Goal: Task Accomplishment & Management: Manage account settings

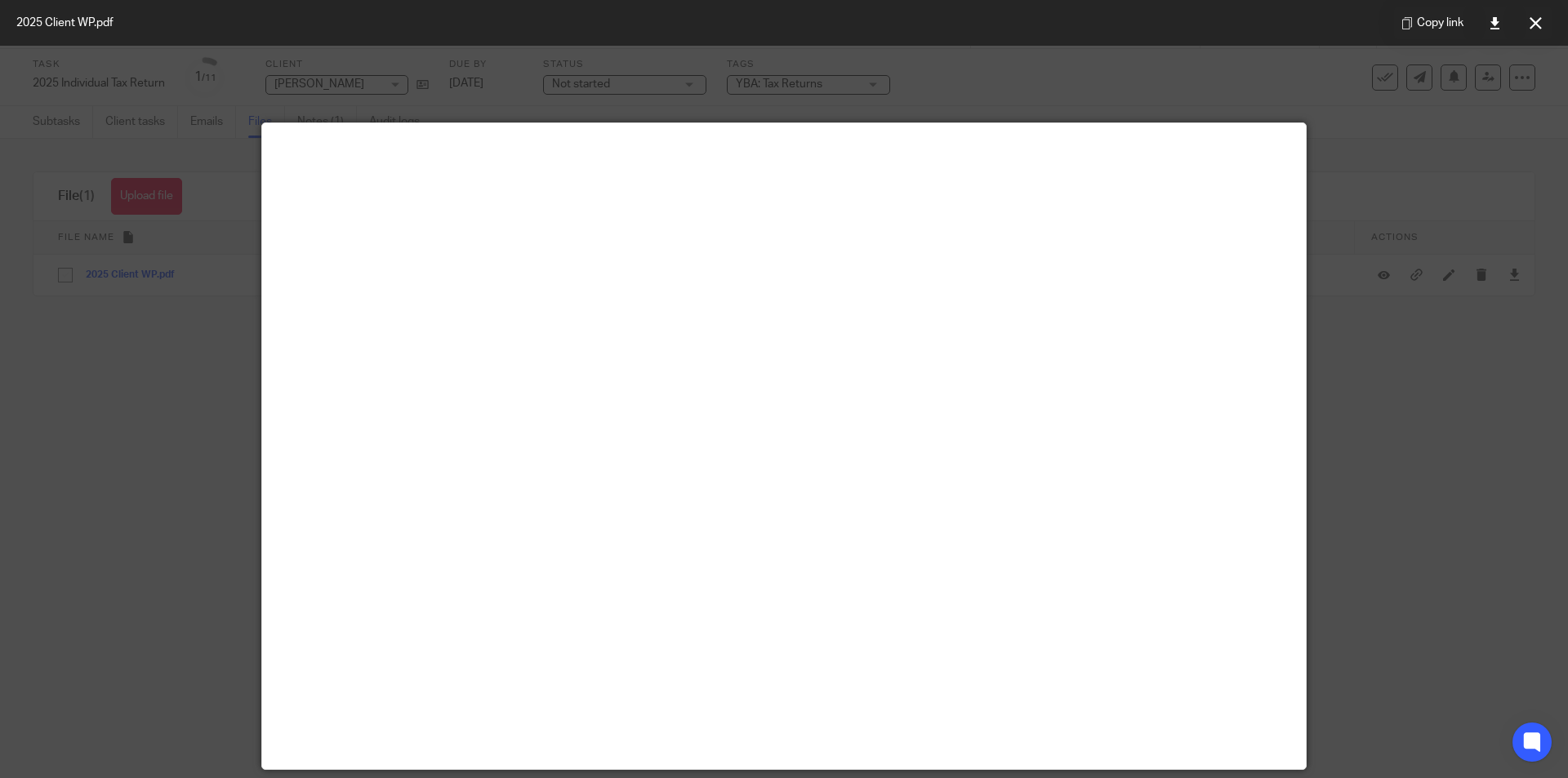
scroll to position [114, 0]
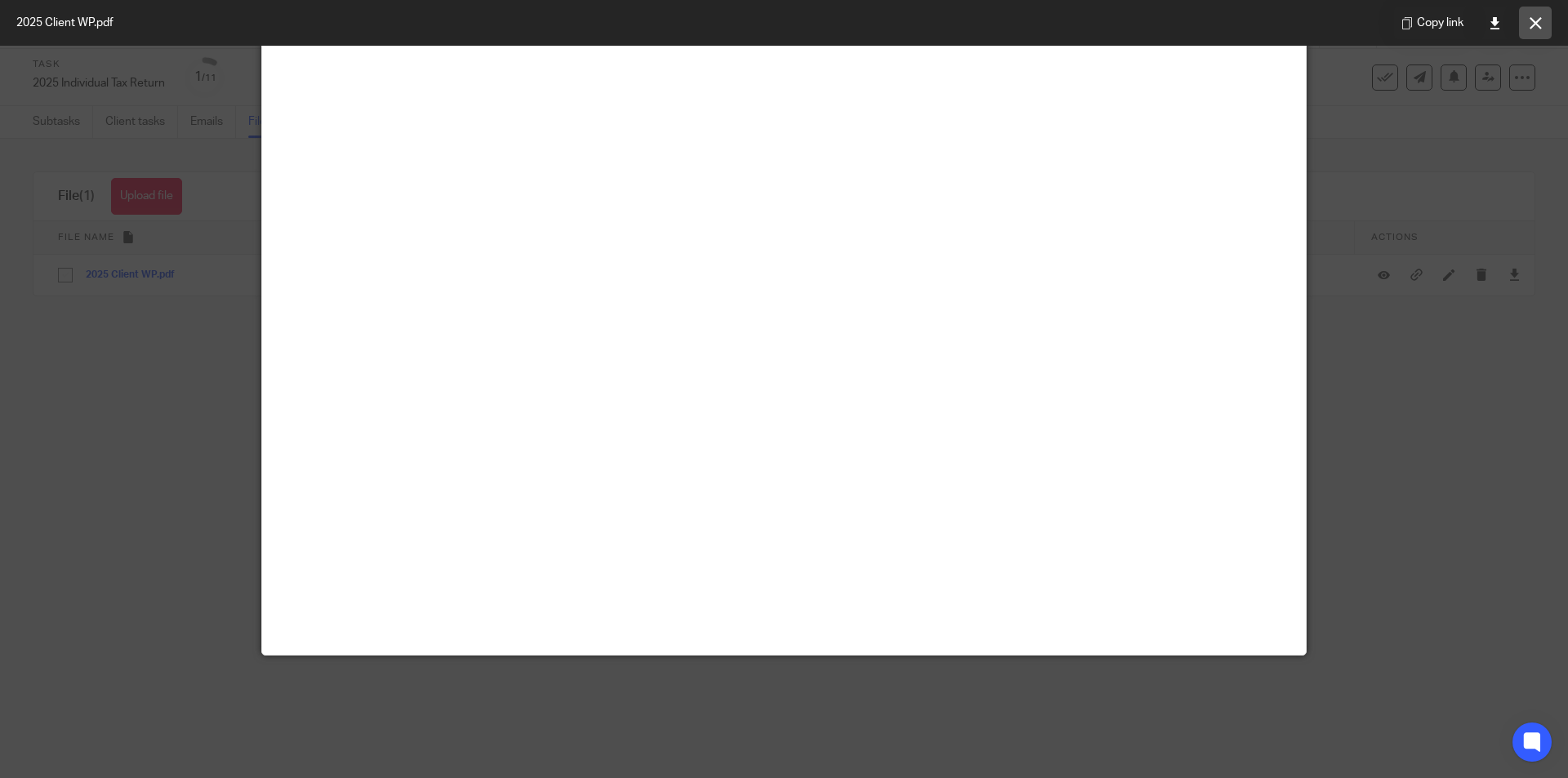
click at [1530, 26] on icon at bounding box center [1535, 23] width 12 height 12
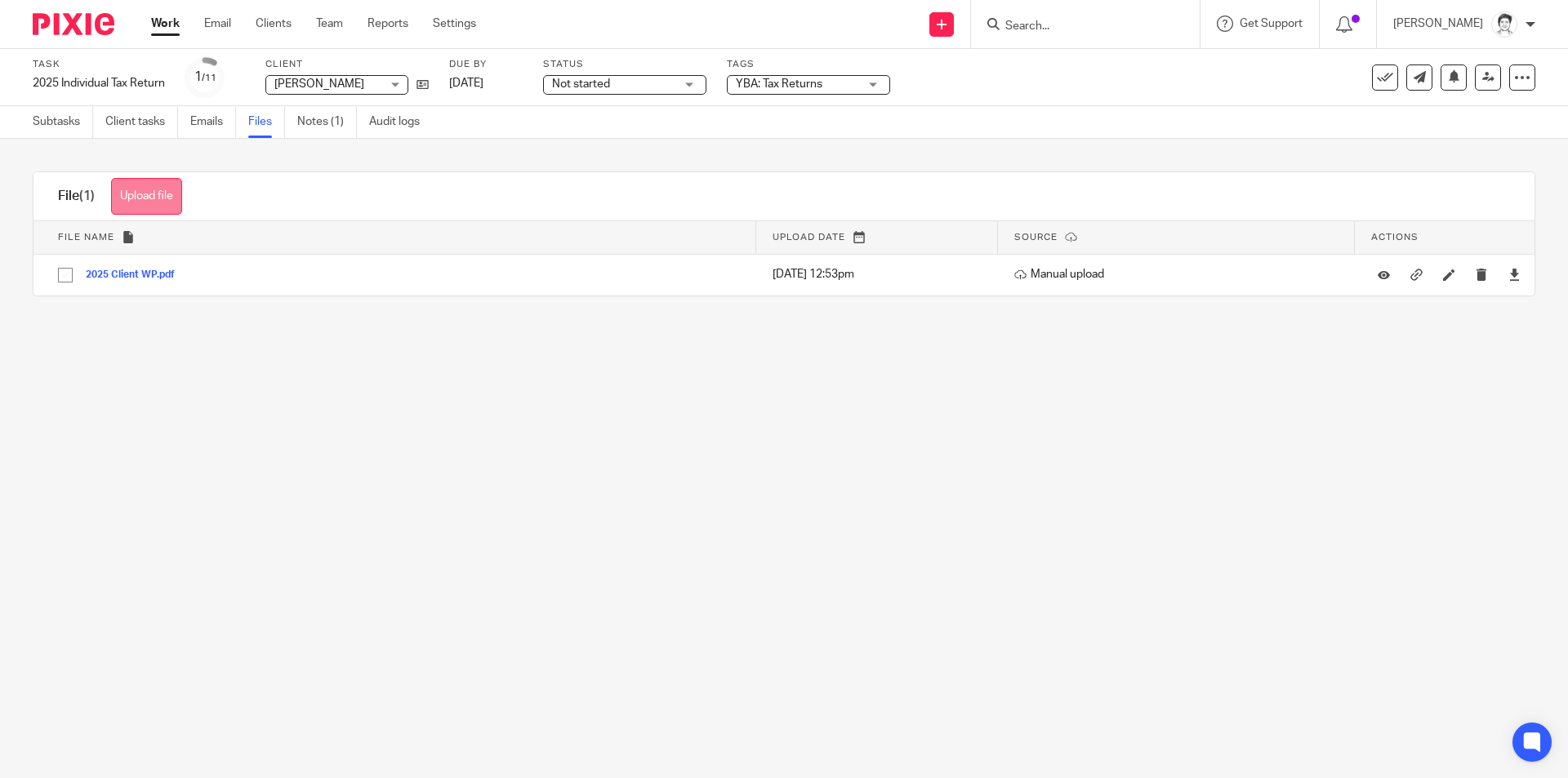
click at [158, 193] on button "Upload file" at bounding box center [147, 197] width 71 height 36
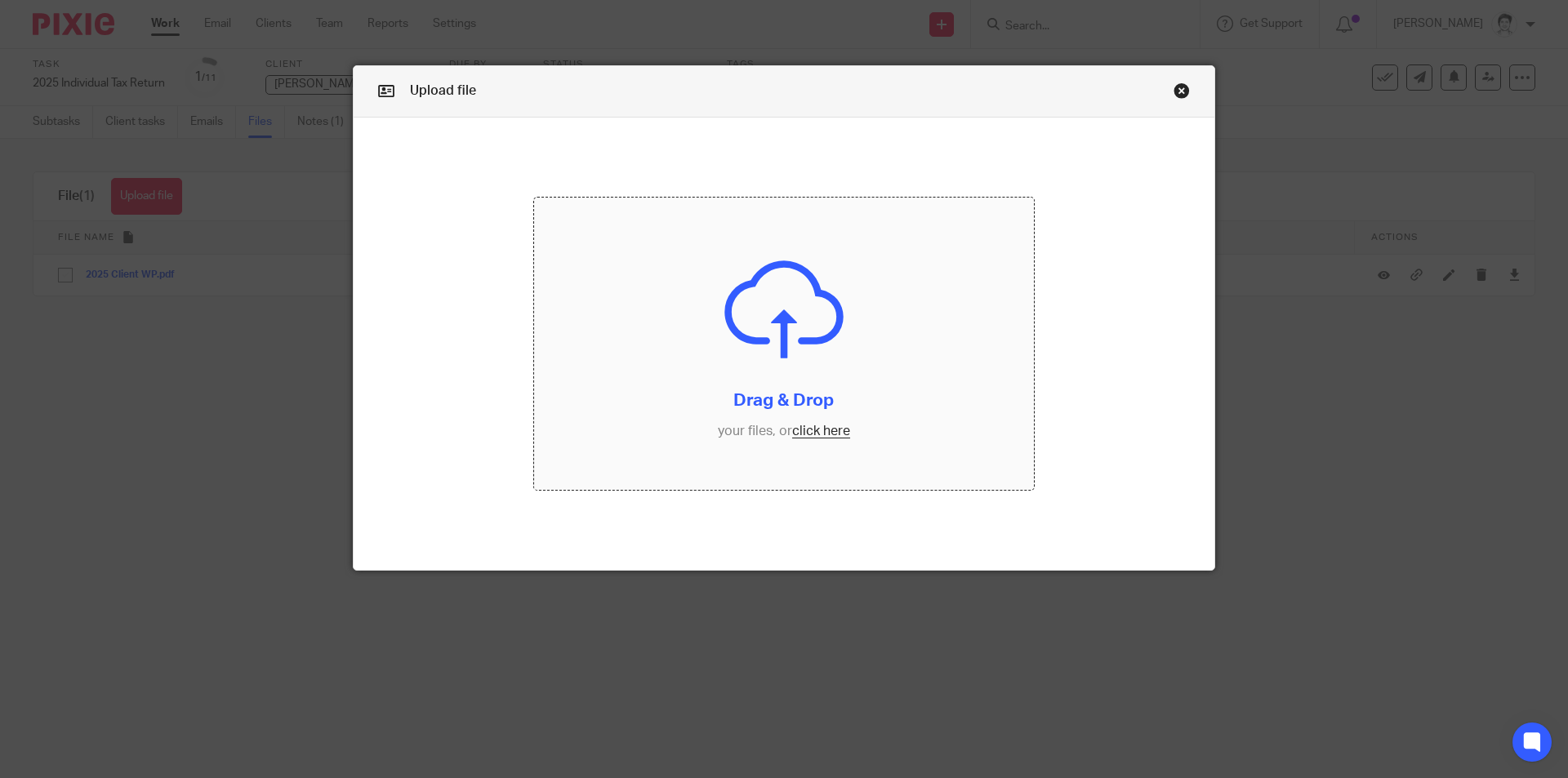
click at [821, 436] on input "file" at bounding box center [785, 343] width 501 height 293
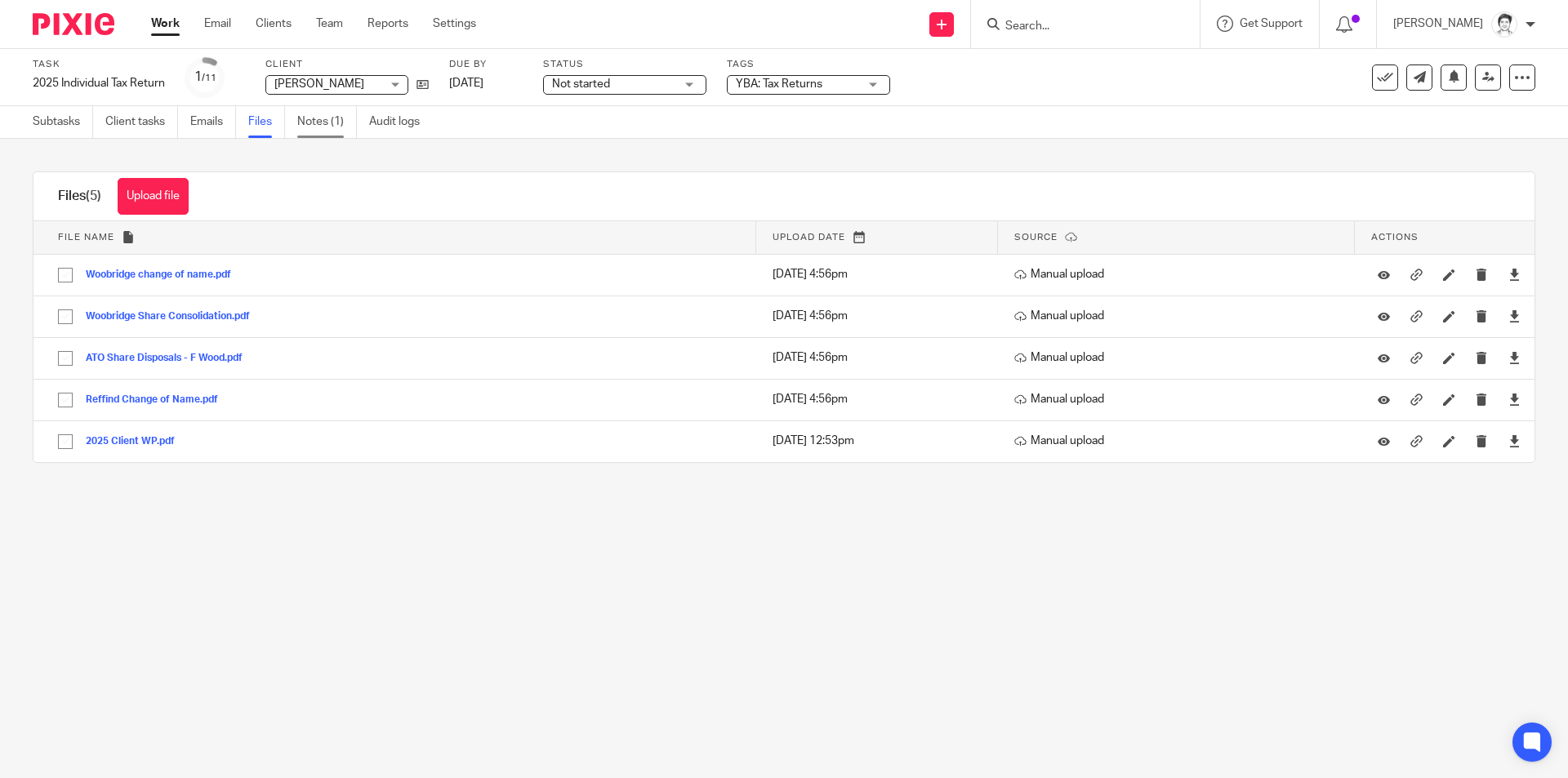
click at [318, 121] on link "Notes (1)" at bounding box center [327, 122] width 59 height 32
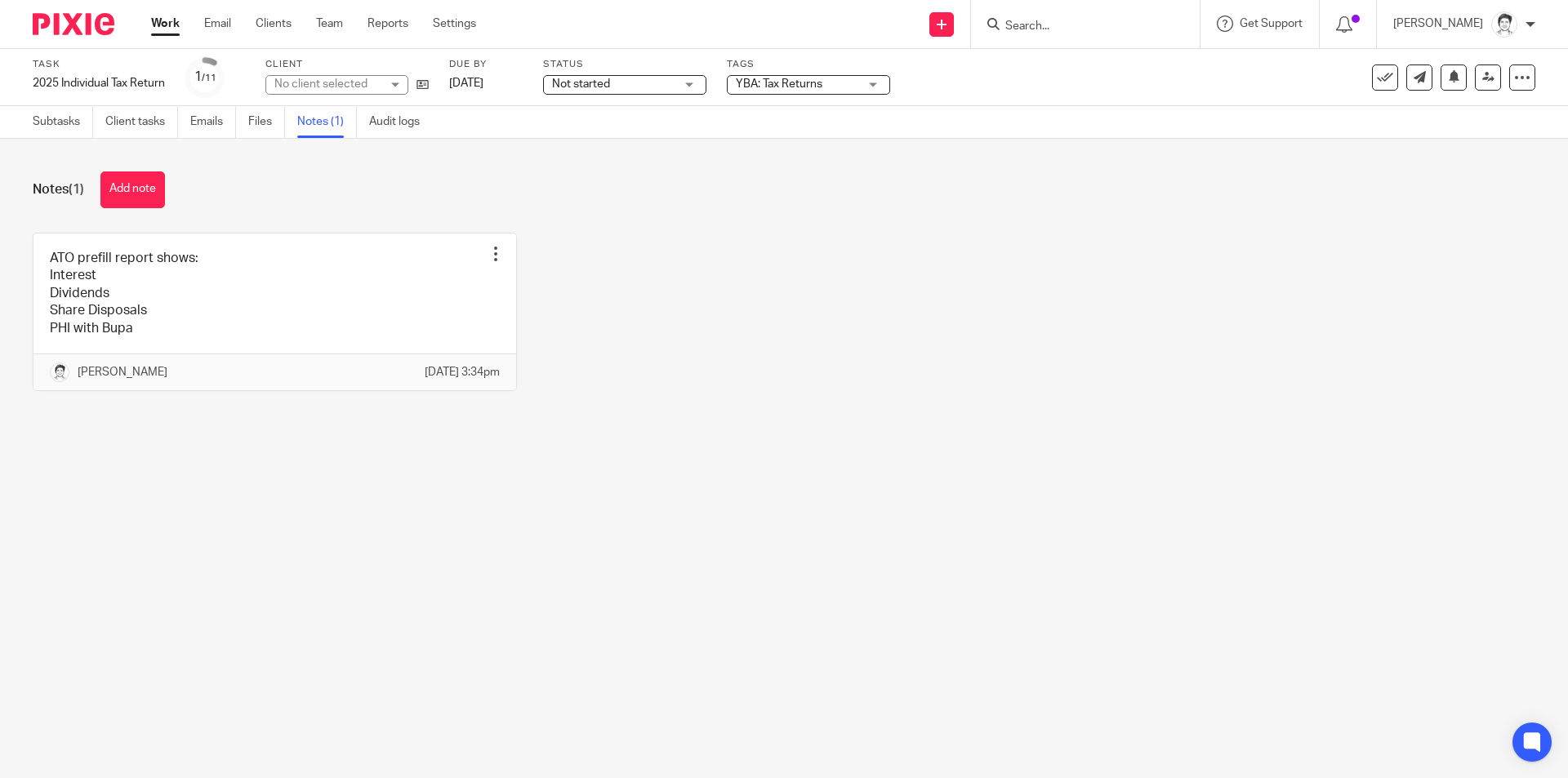
click at [678, 84] on div "Not started Not started" at bounding box center [625, 84] width 163 height 19
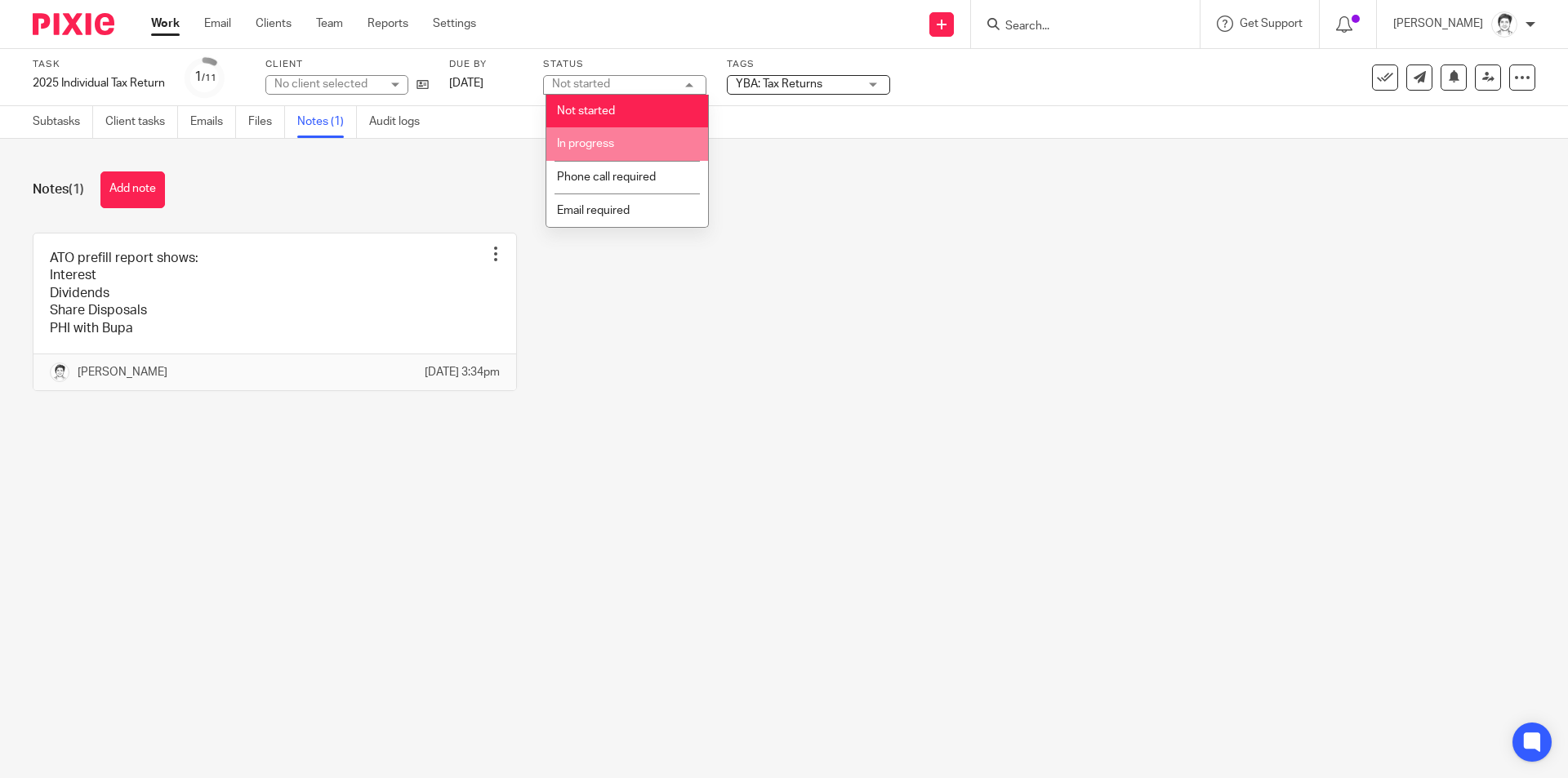
click at [611, 145] on span "In progress" at bounding box center [585, 144] width 58 height 12
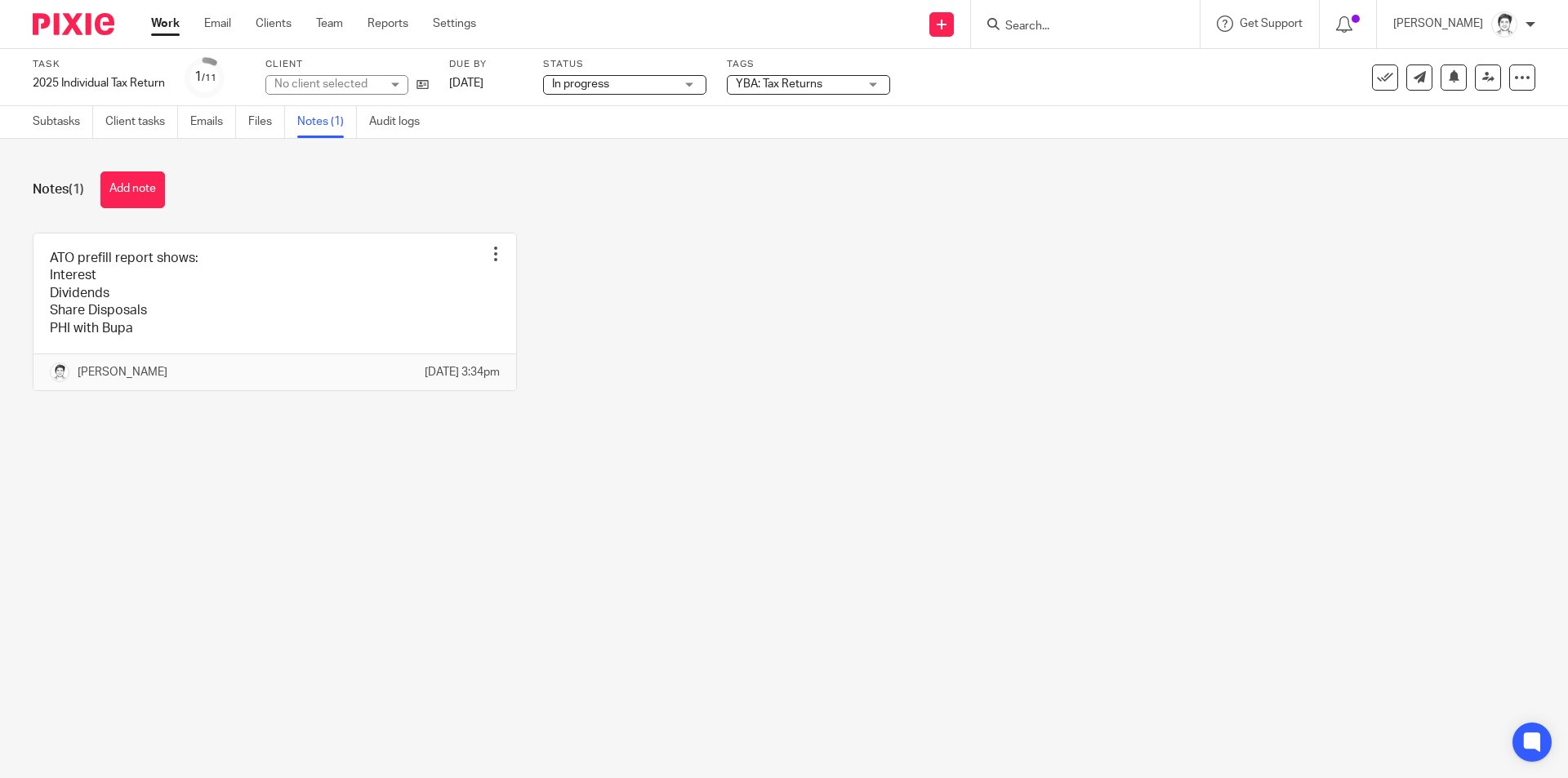
click at [870, 75] on div "YBA: Tax Returns" at bounding box center [808, 84] width 163 height 19
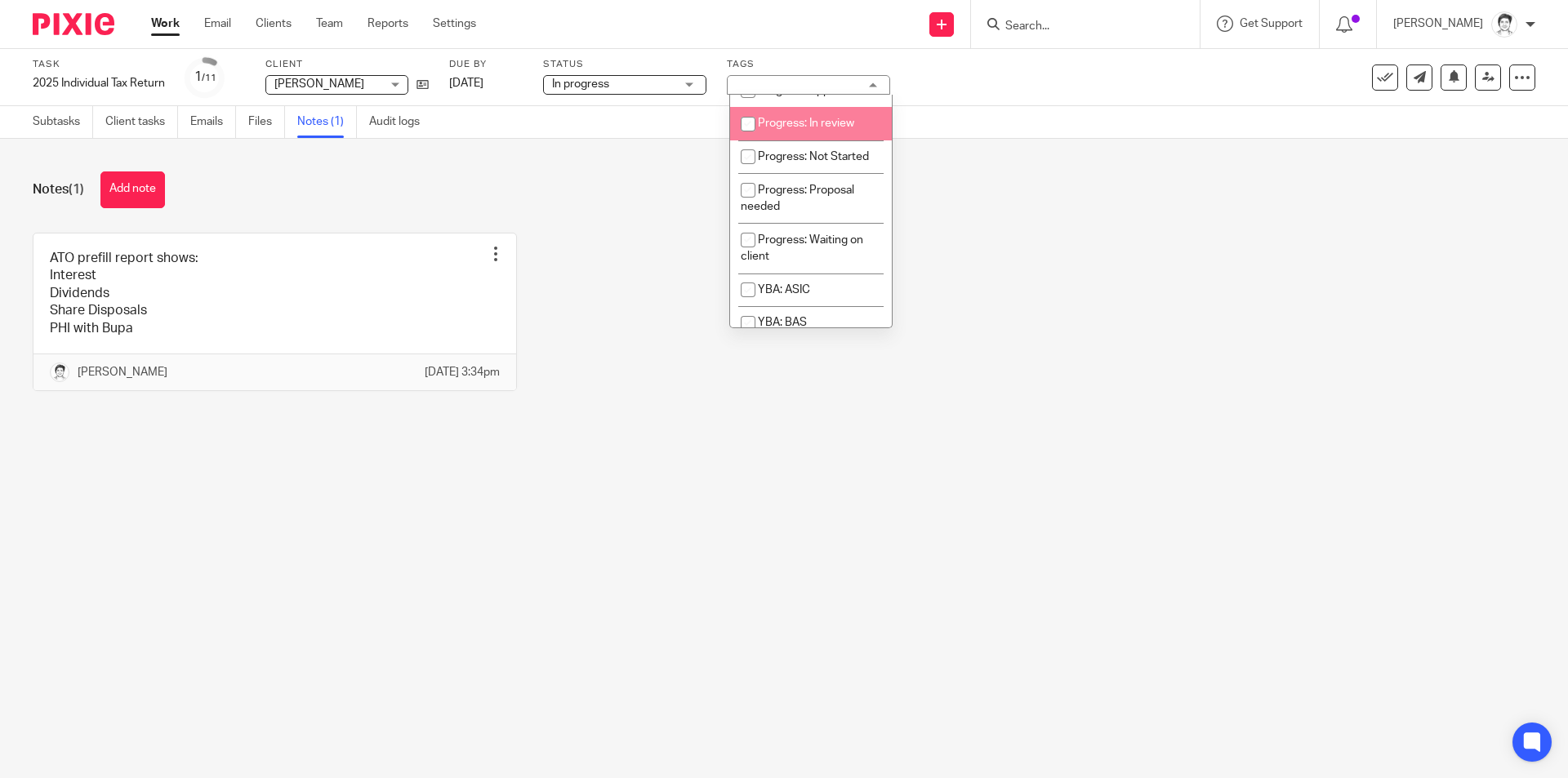
scroll to position [207, 0]
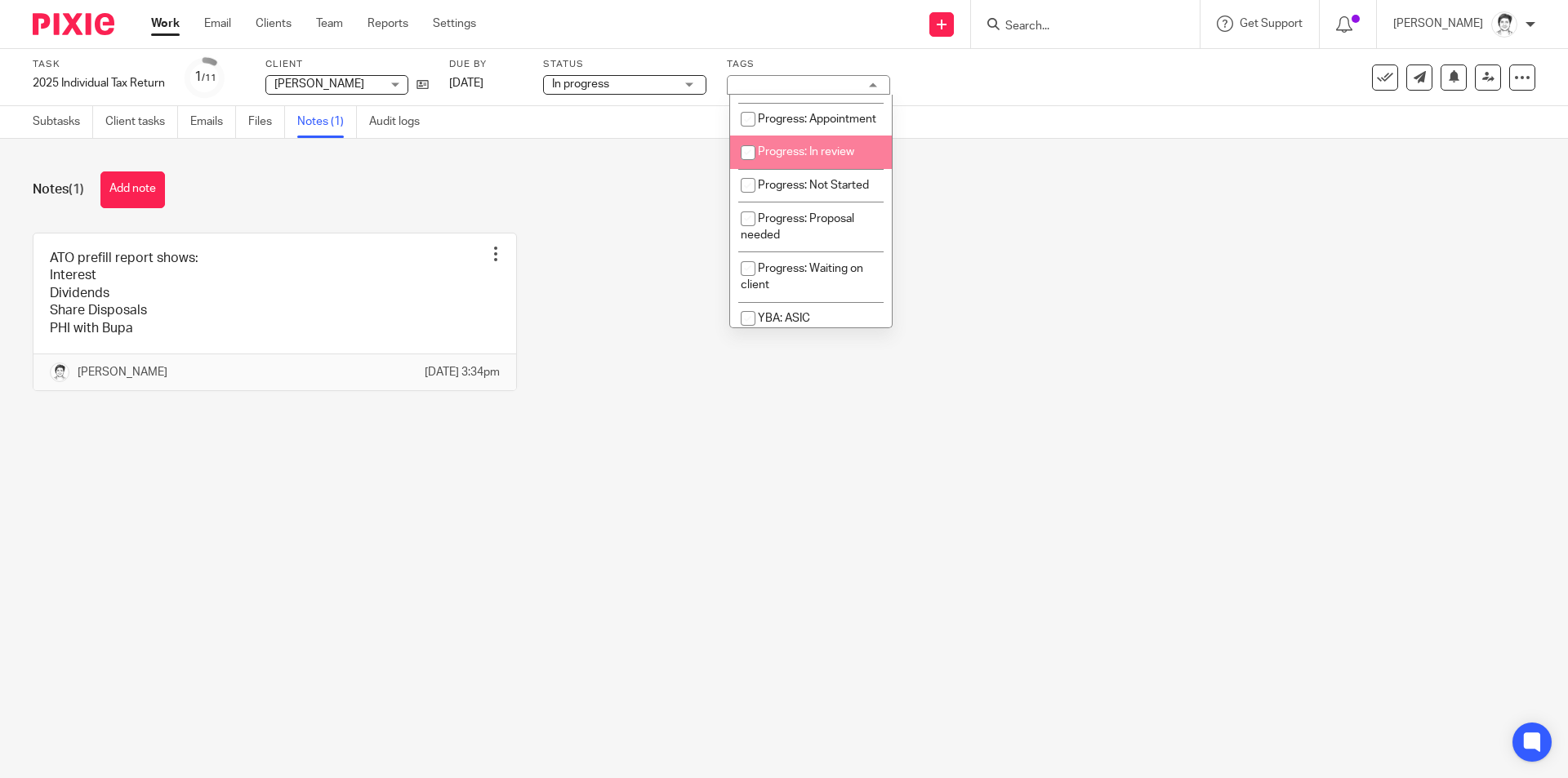
click at [810, 157] on span "Progress: In review" at bounding box center [806, 152] width 96 height 12
checkbox input "true"
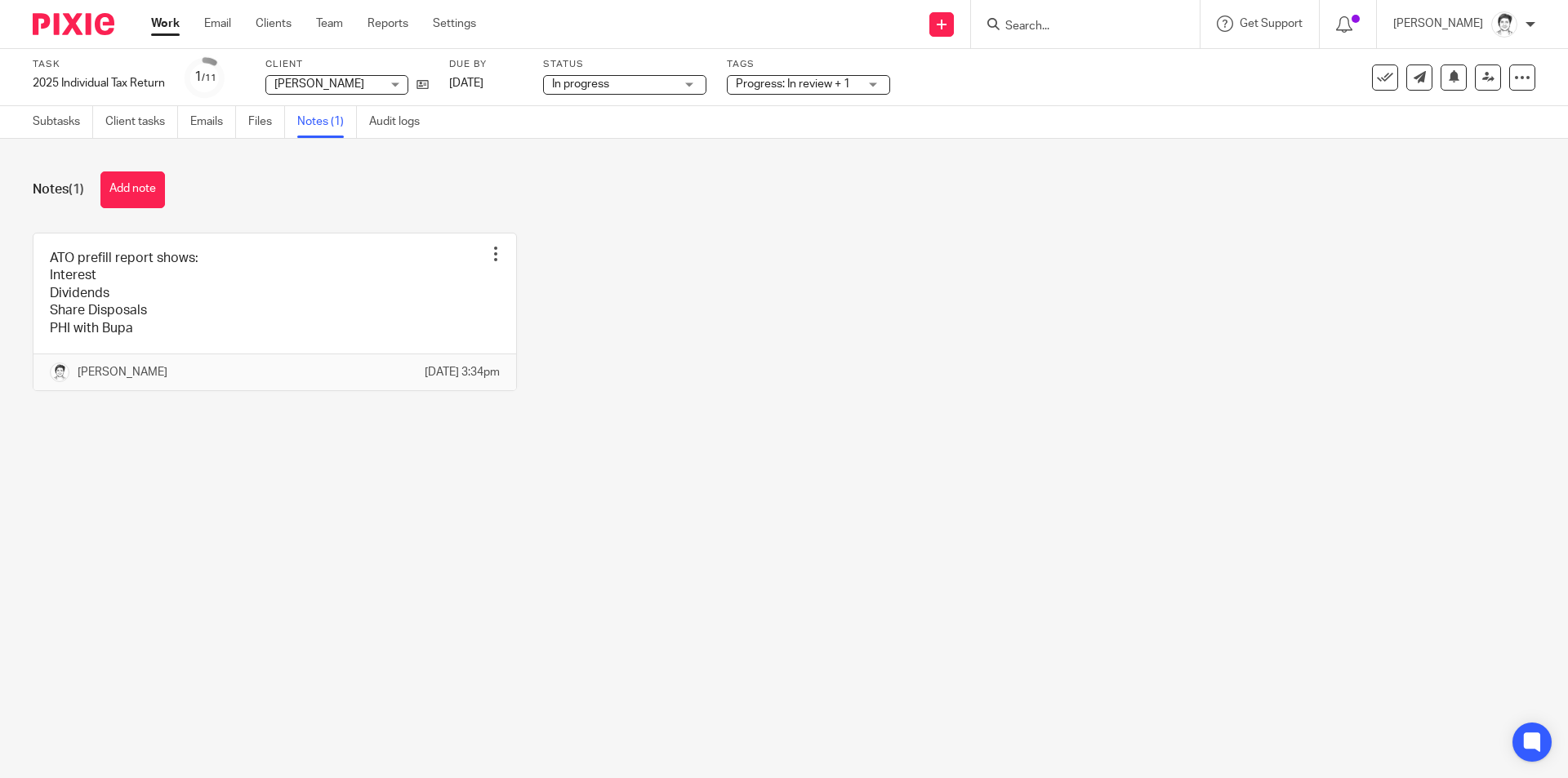
click at [496, 183] on div "Notes (1) Add note" at bounding box center [784, 190] width 1503 height 36
click at [28, 128] on div "Subtasks Client tasks Emails Files Notes (1) Audit logs" at bounding box center [230, 122] width 461 height 32
click at [56, 124] on link "Subtasks" at bounding box center [62, 122] width 60 height 32
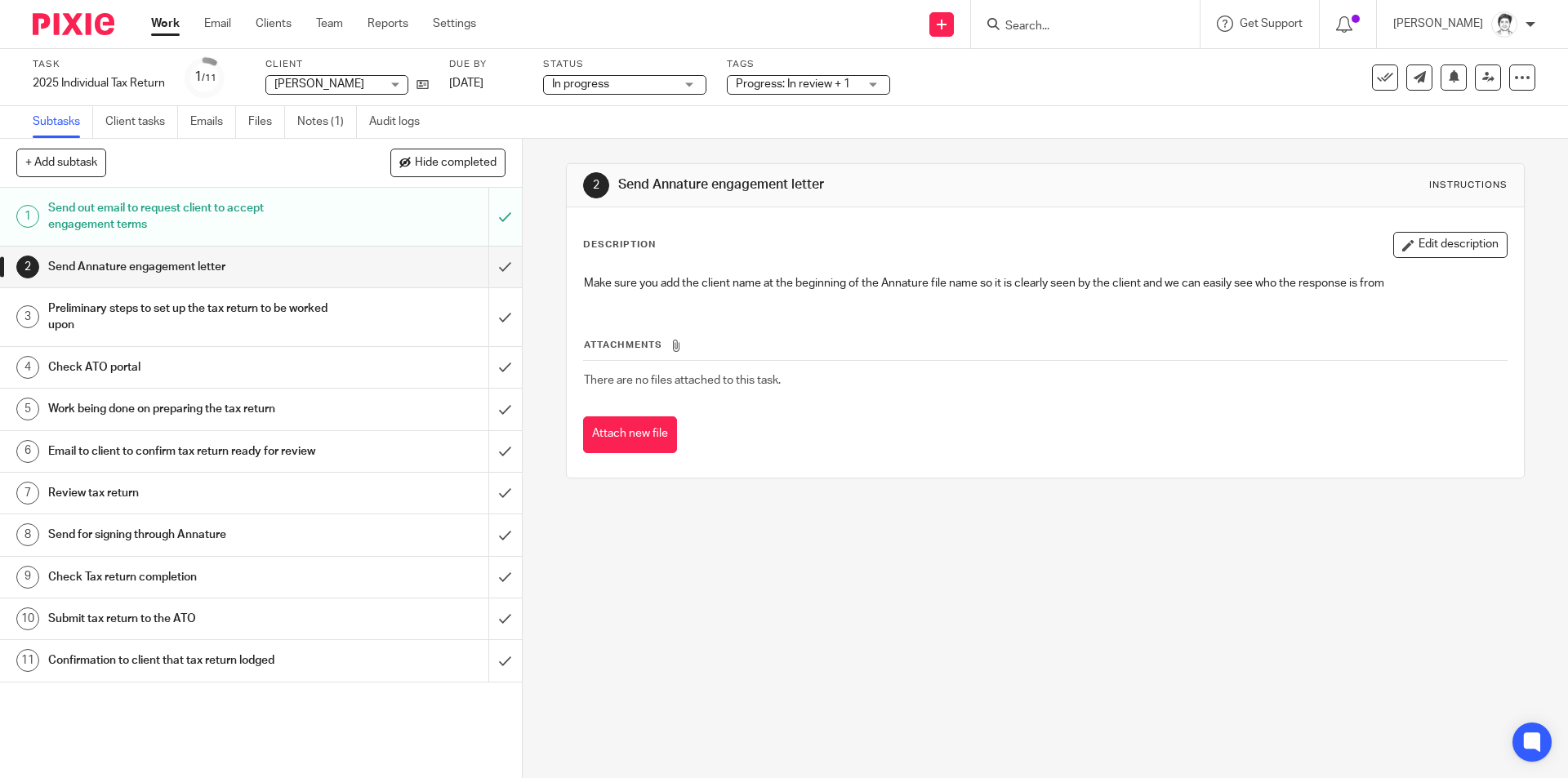
click at [131, 310] on h1 "Preliminary steps to set up the tax return to be worked upon" at bounding box center [189, 317] width 282 height 41
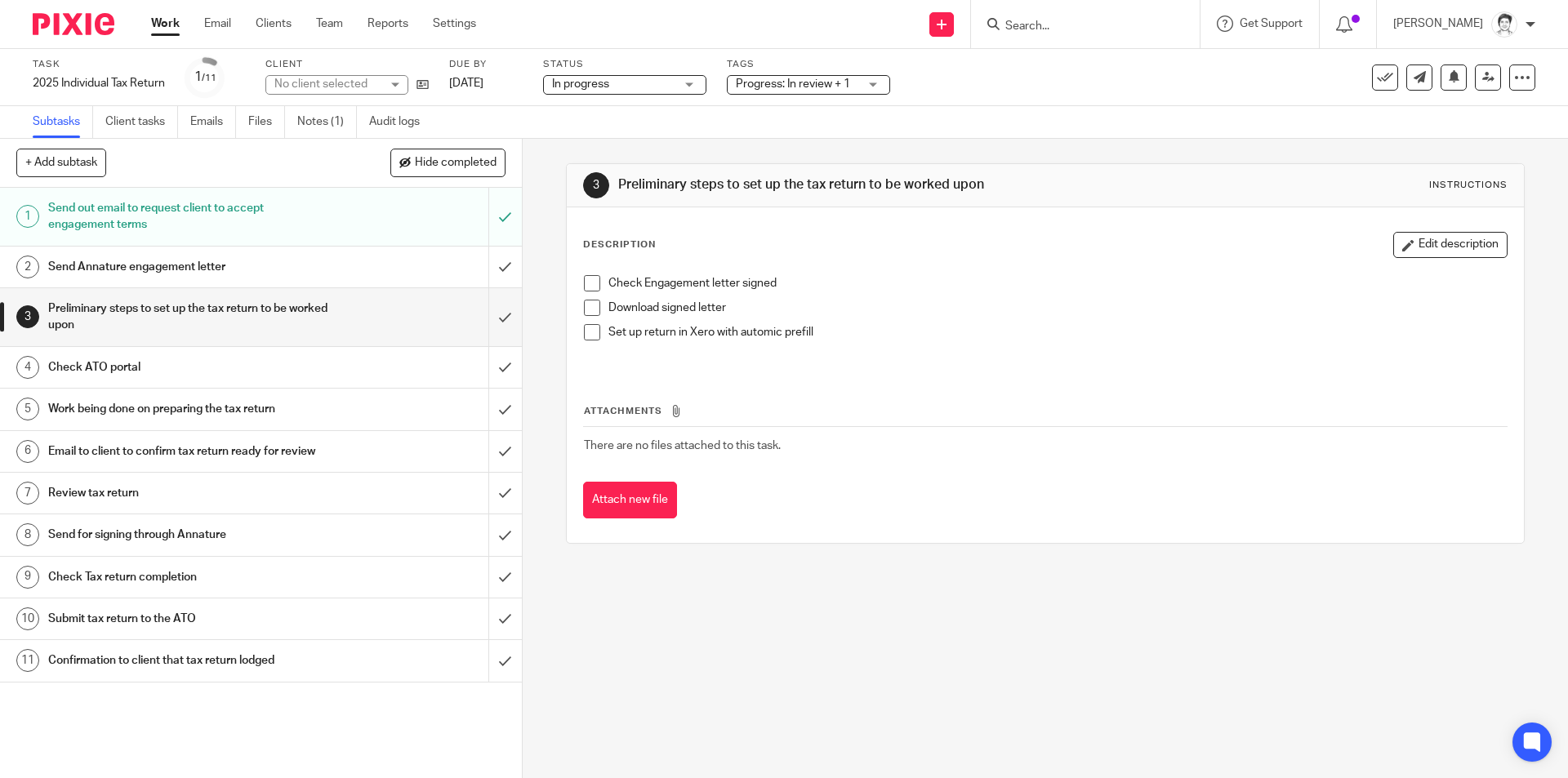
click at [585, 337] on span at bounding box center [591, 332] width 16 height 16
click at [102, 368] on h1 "Check ATO portal" at bounding box center [189, 367] width 282 height 25
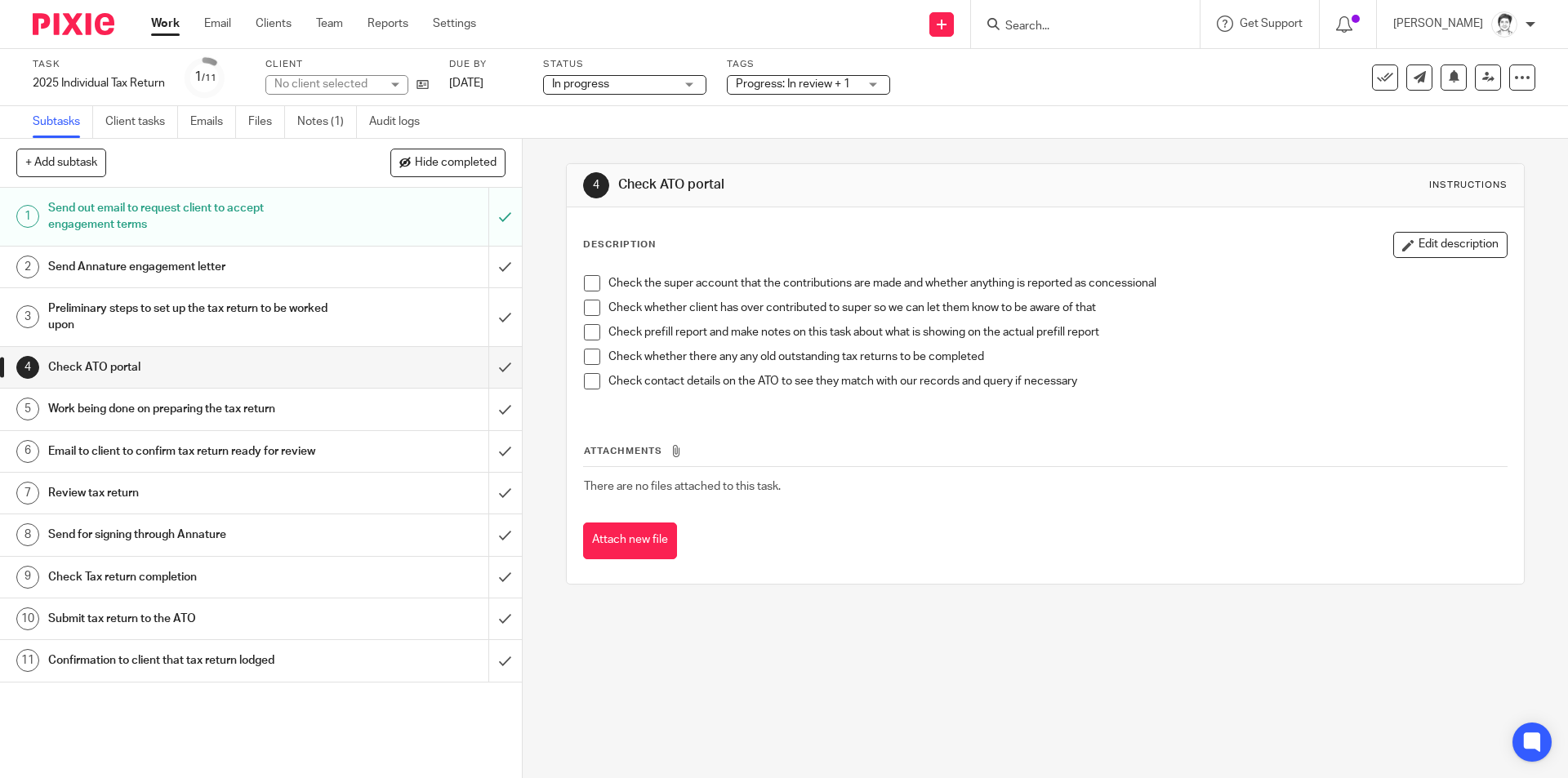
click at [590, 289] on span at bounding box center [591, 283] width 16 height 16
click at [590, 301] on span at bounding box center [591, 307] width 16 height 16
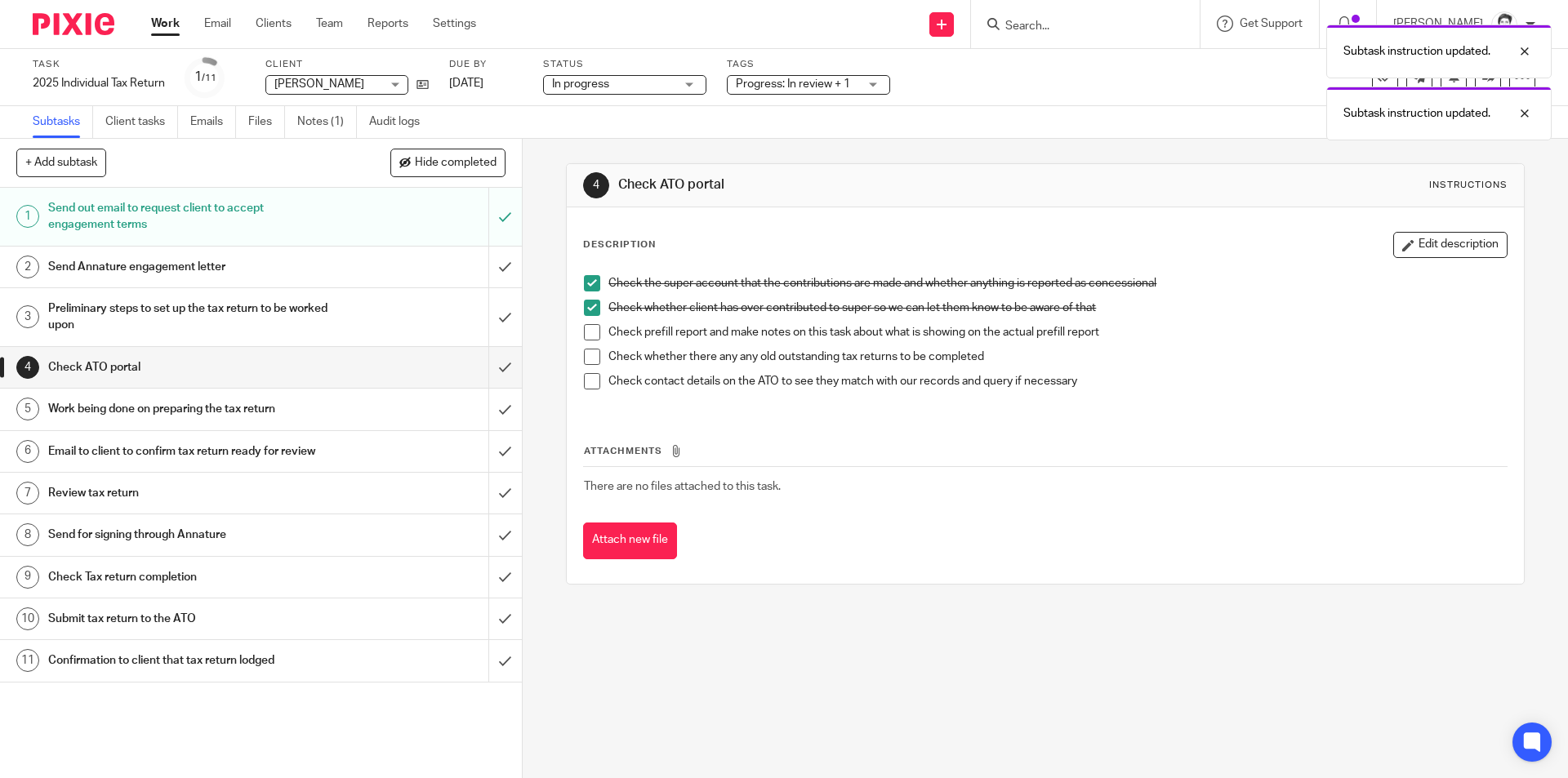
click at [589, 377] on span at bounding box center [591, 381] width 16 height 16
click at [586, 335] on span at bounding box center [591, 332] width 16 height 16
click at [586, 354] on span at bounding box center [591, 356] width 16 height 16
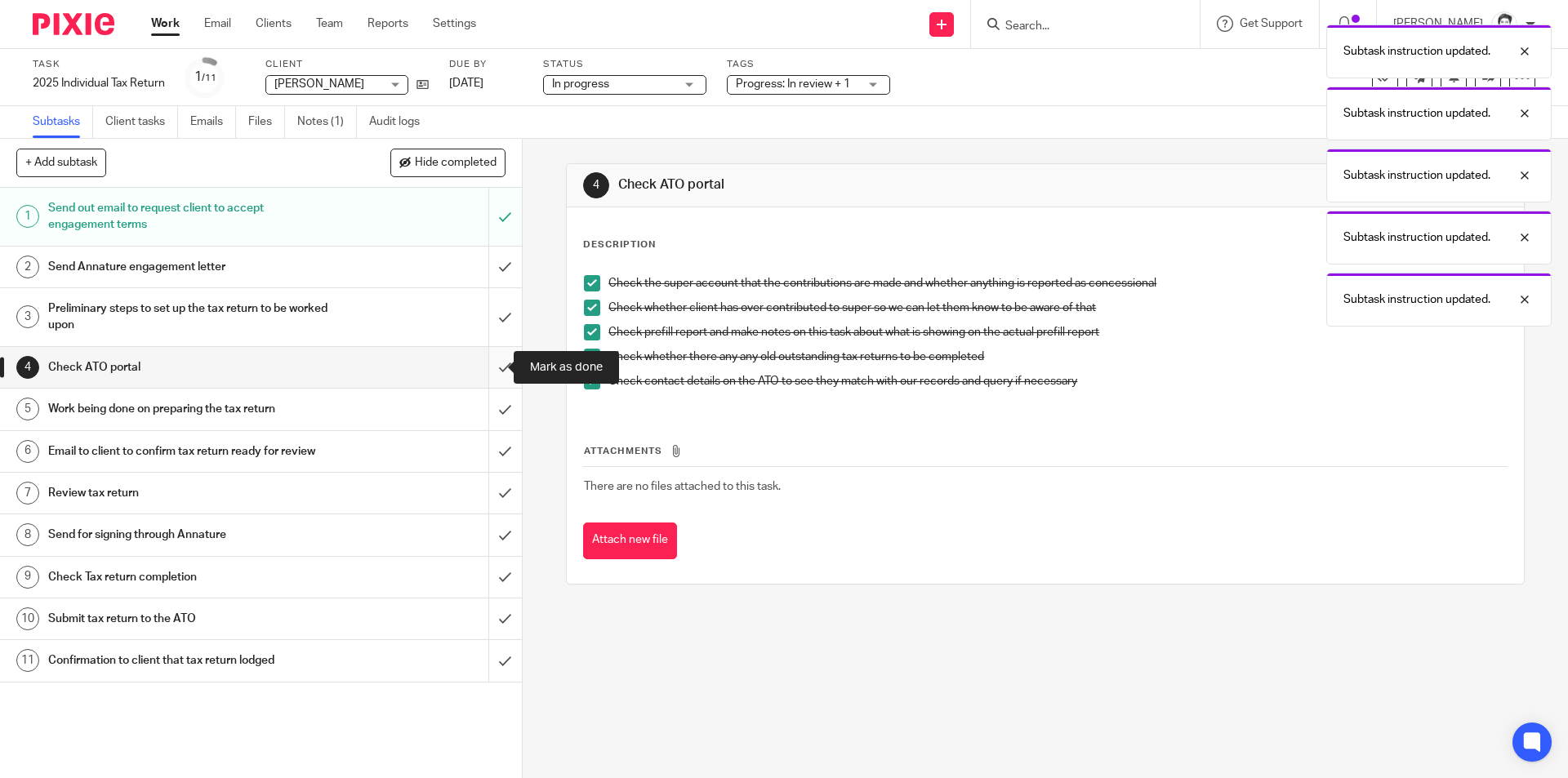
click at [485, 370] on input "submit" at bounding box center [261, 367] width 522 height 41
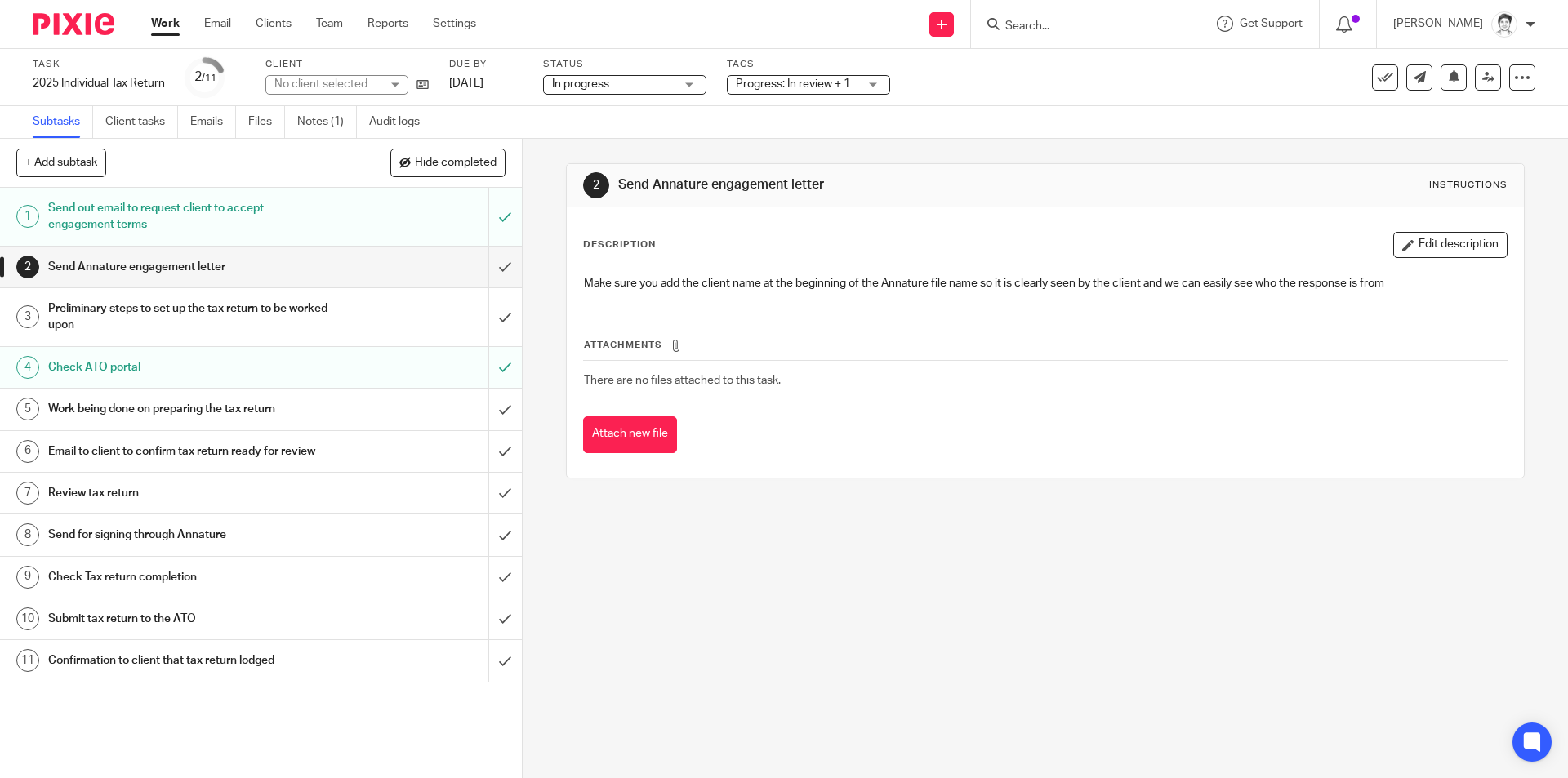
click at [485, 409] on input "submit" at bounding box center [261, 409] width 522 height 41
click at [312, 447] on h1 "Email to client to confirm tax return ready for review" at bounding box center [189, 452] width 282 height 25
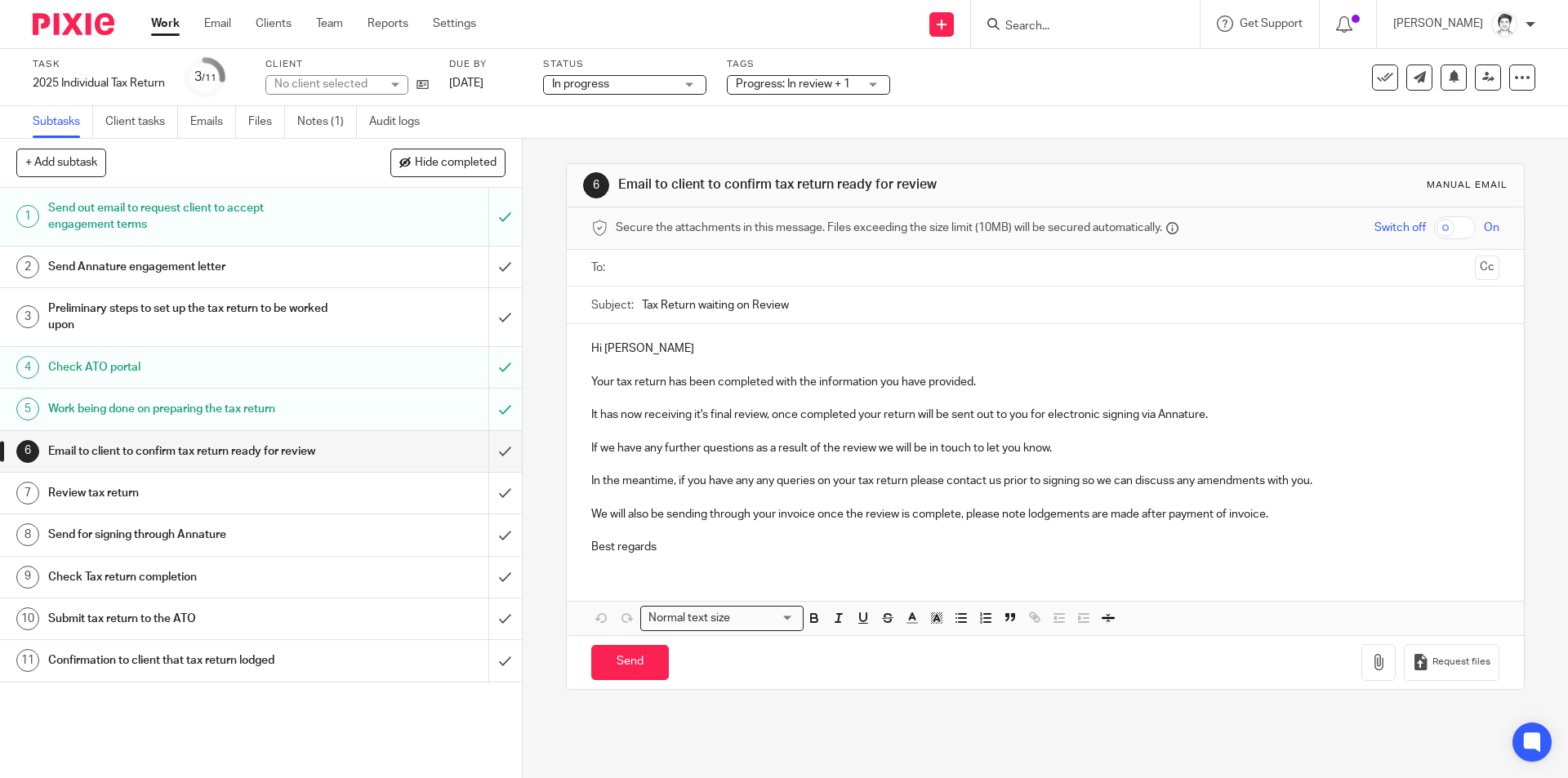
click at [696, 270] on input "text" at bounding box center [1045, 269] width 846 height 19
click at [628, 664] on input "Send" at bounding box center [630, 666] width 78 height 35
type input "Sent"
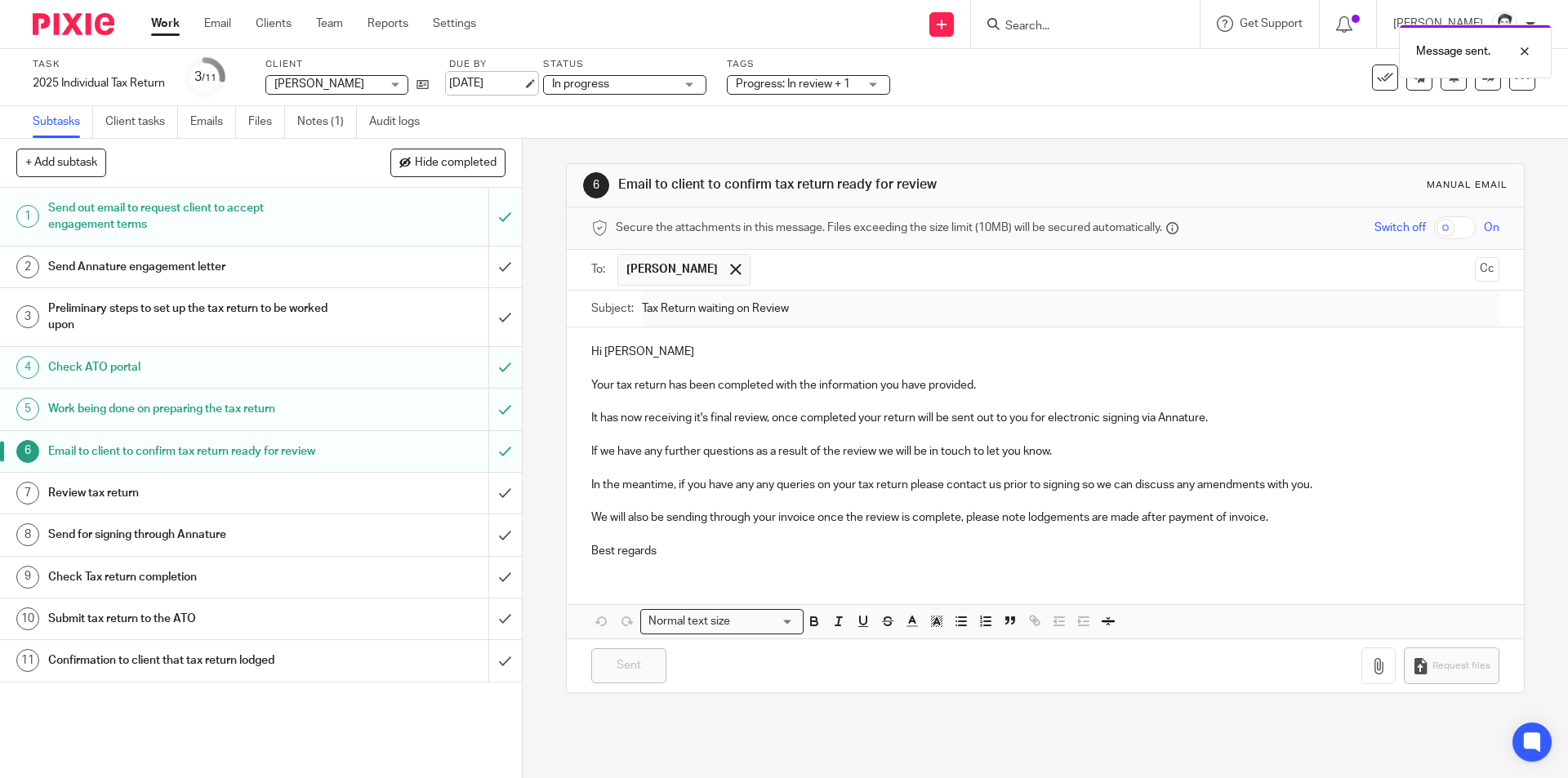
click at [492, 89] on link "[DATE]" at bounding box center [486, 83] width 74 height 17
click at [1478, 85] on link at bounding box center [1487, 77] width 26 height 26
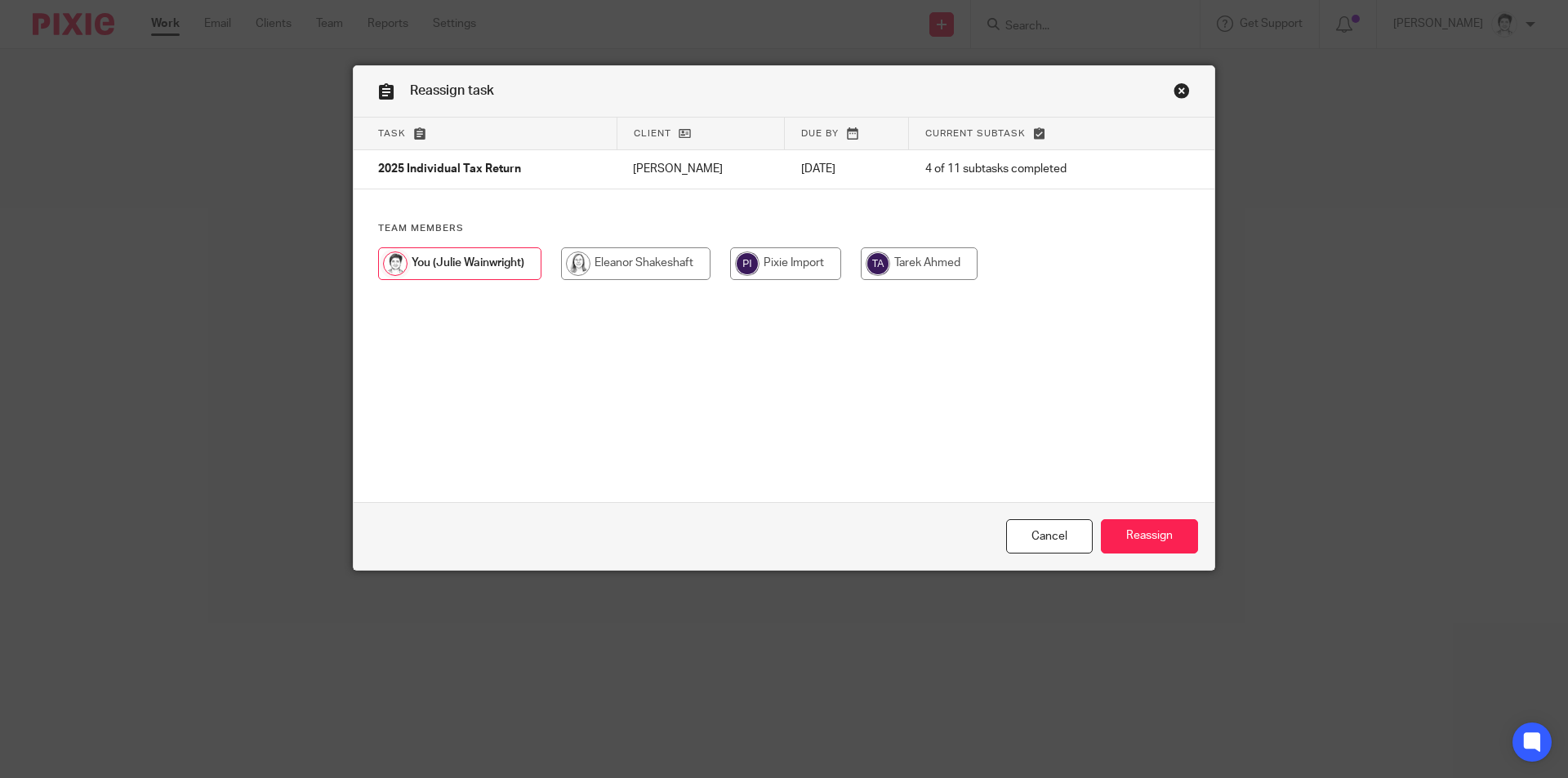
click at [622, 268] on input "radio" at bounding box center [636, 264] width 150 height 33
radio input "true"
click at [1165, 539] on input "Reassign" at bounding box center [1149, 536] width 97 height 35
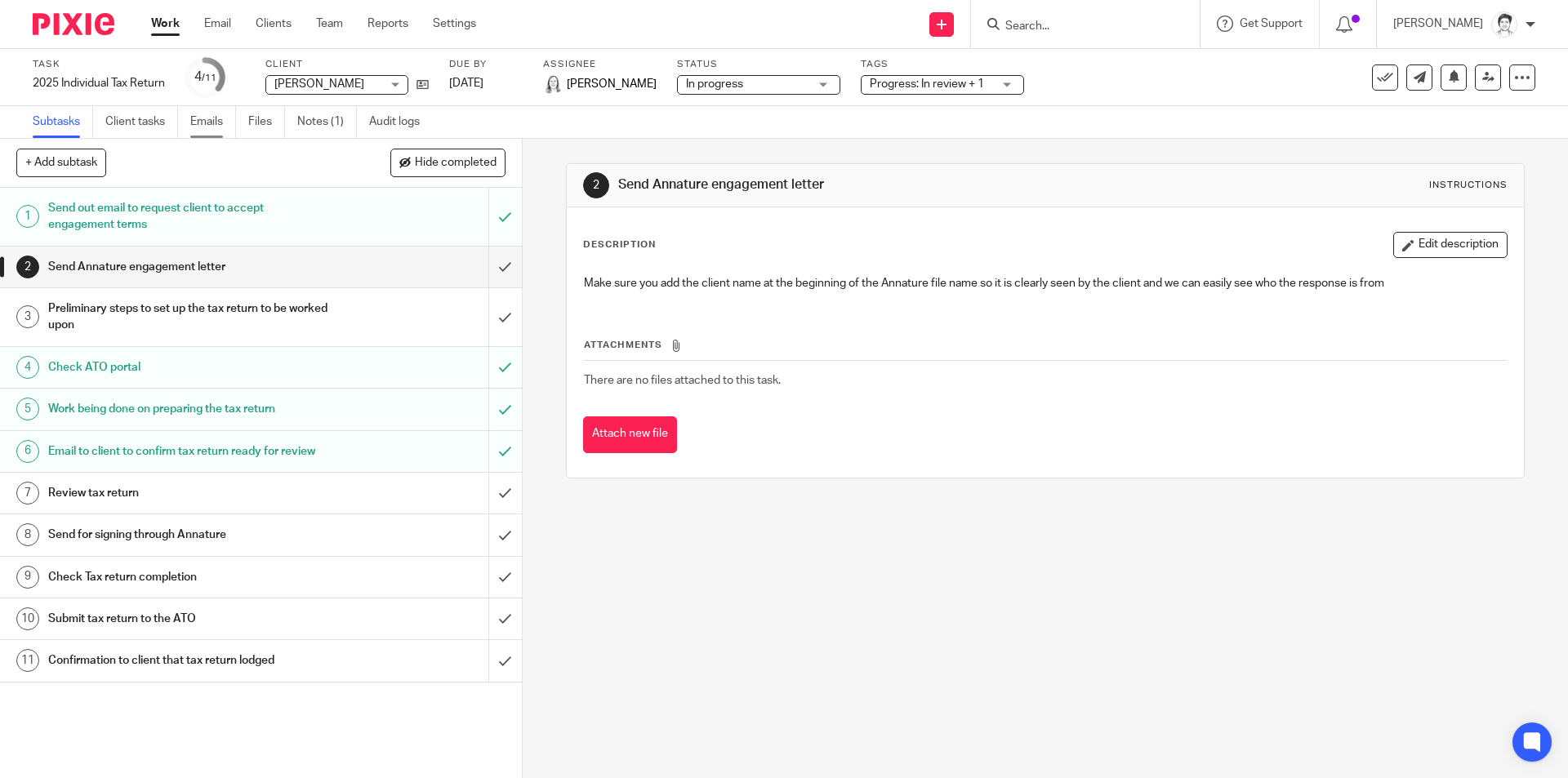
click at [214, 115] on link "Emails" at bounding box center [213, 122] width 46 height 32
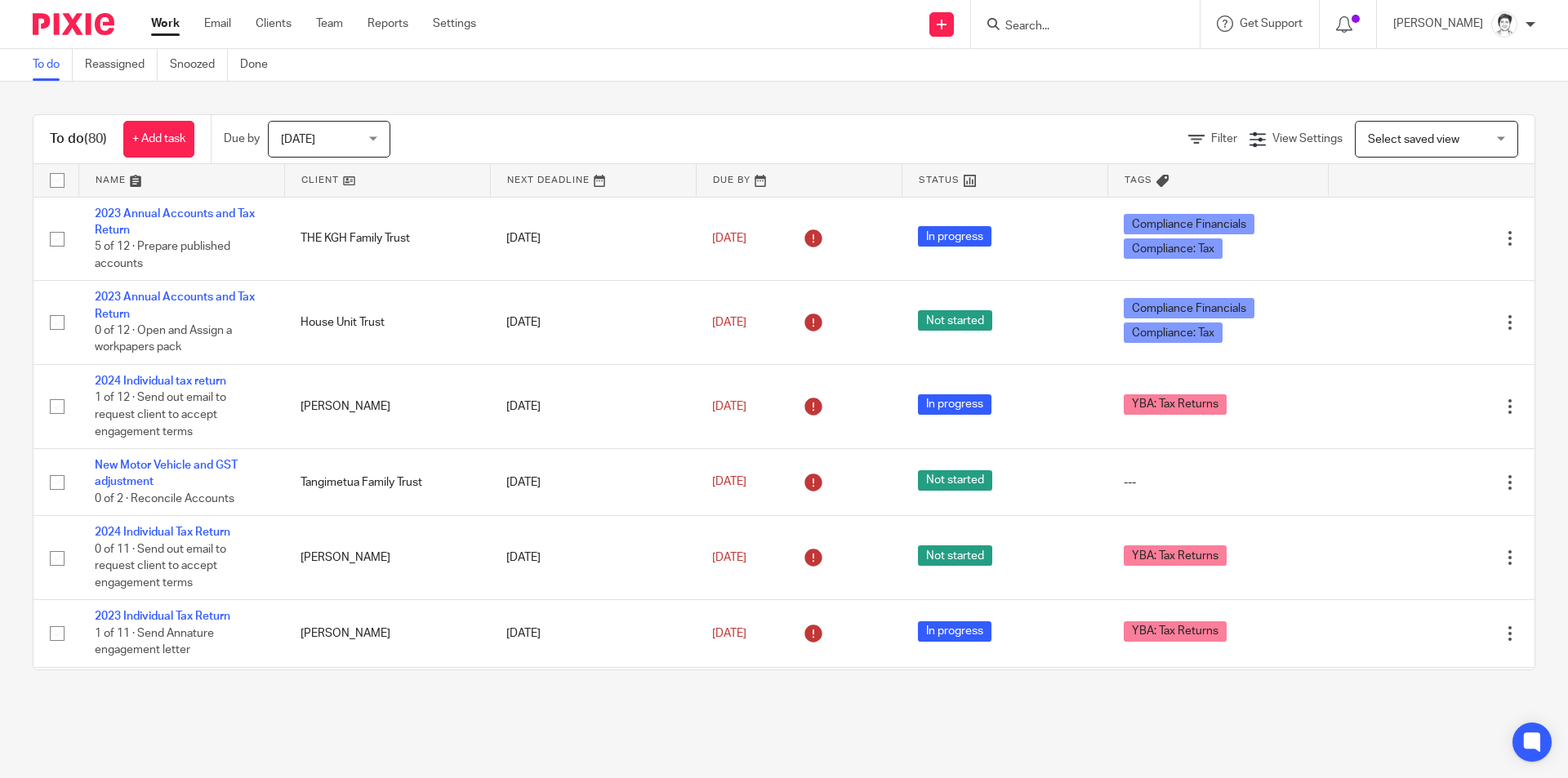
click at [1051, 35] on div at bounding box center [1085, 24] width 228 height 48
click at [1021, 37] on div at bounding box center [1085, 24] width 228 height 48
click at [1035, 26] on input "Search" at bounding box center [1077, 26] width 147 height 14
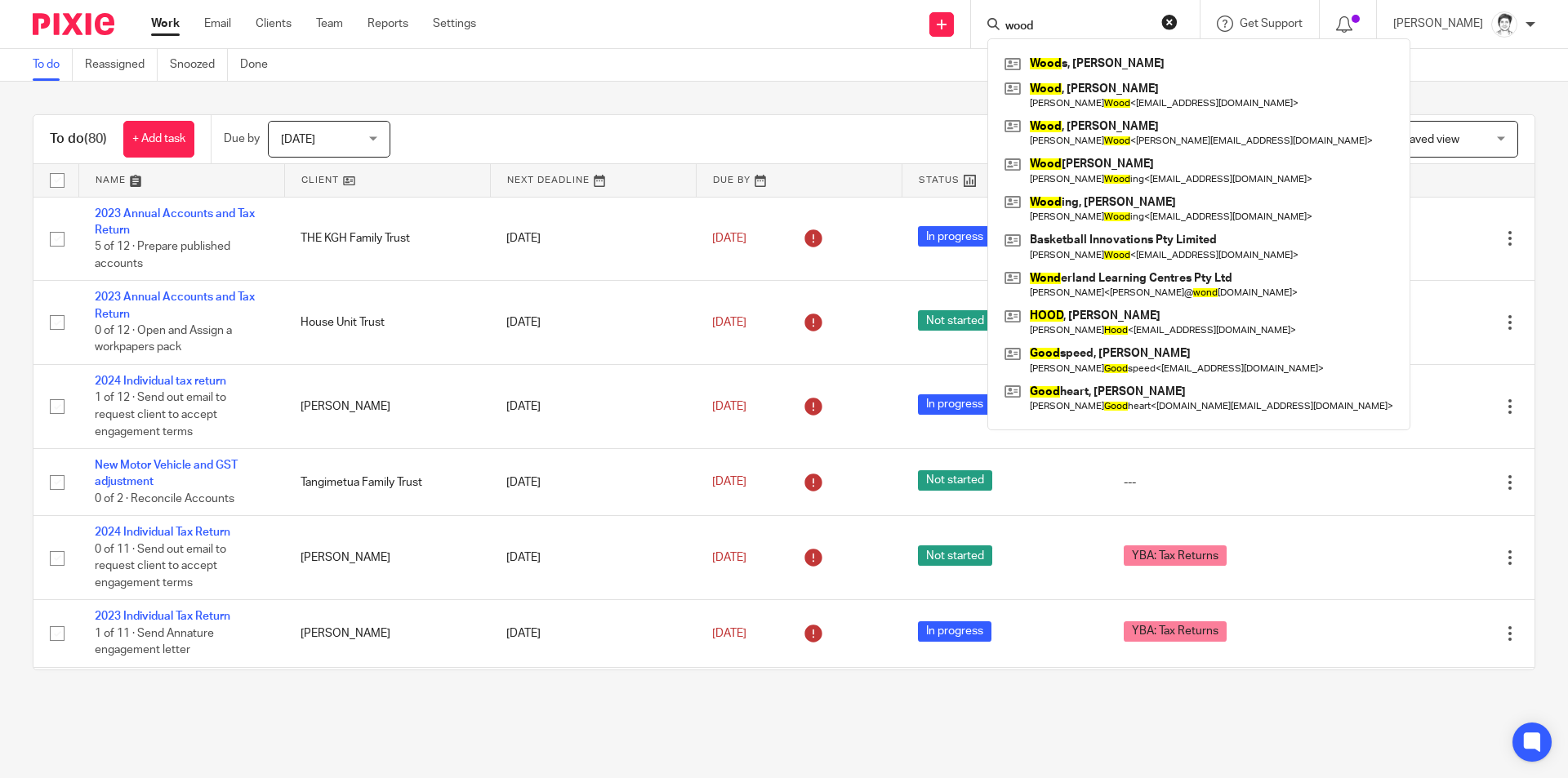
type input "wood"
click button "submit" at bounding box center [0, 0] width 0 height 0
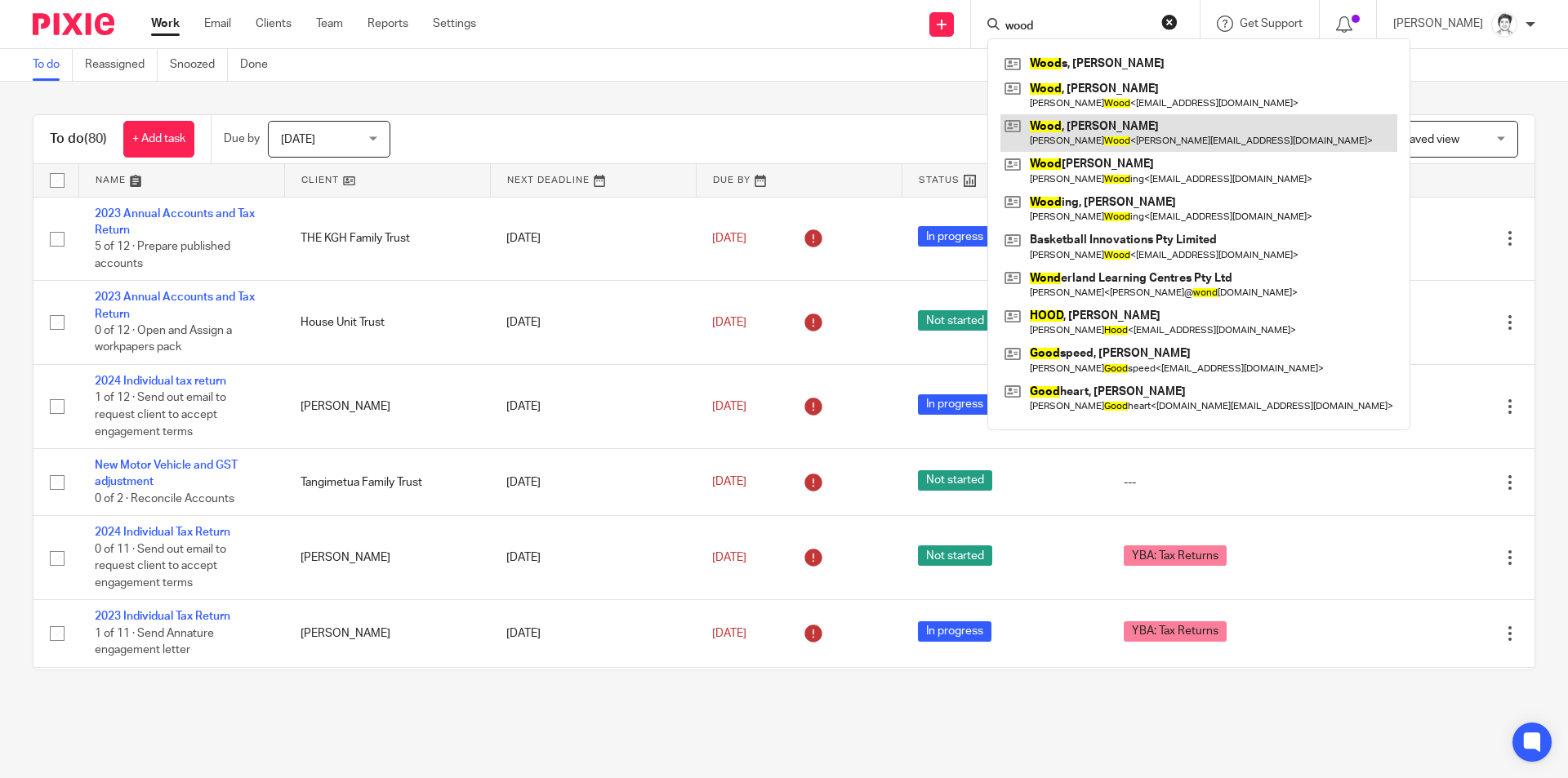
click at [1051, 140] on link at bounding box center [1200, 132] width 397 height 37
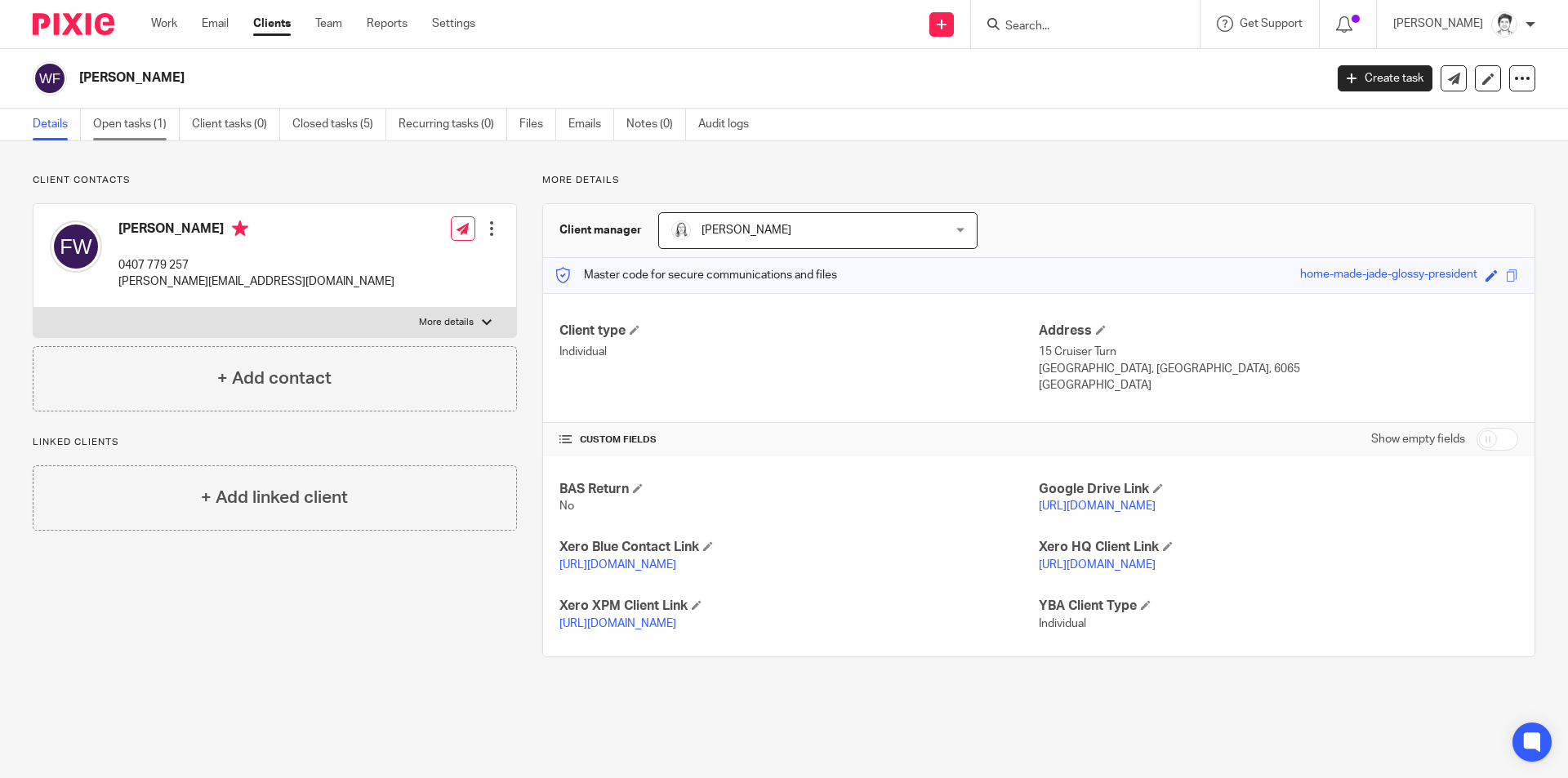
click at [128, 122] on link "Open tasks (1)" at bounding box center [136, 124] width 86 height 32
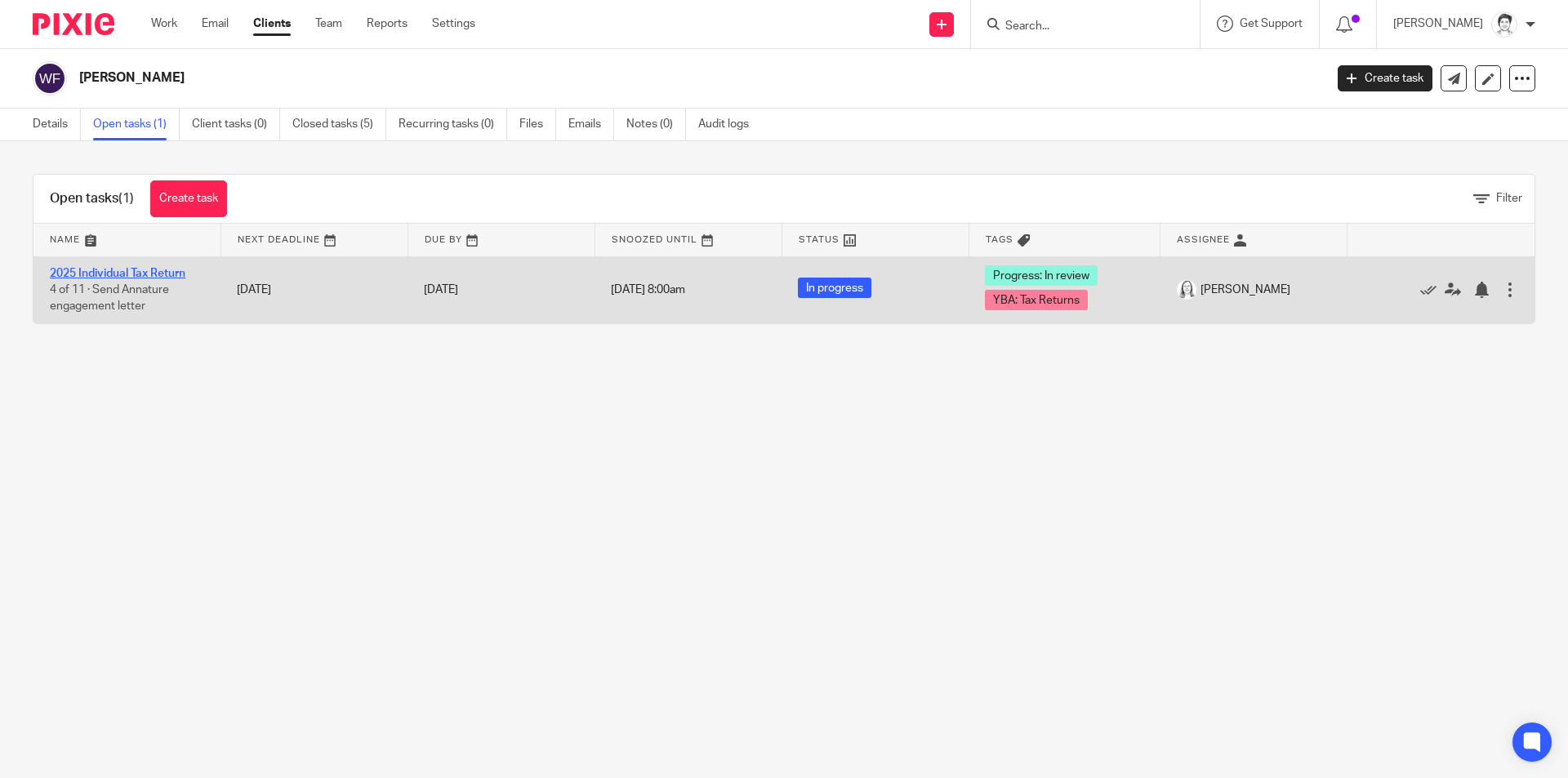
click at [175, 274] on link "2025 Individual Tax Return" at bounding box center [117, 273] width 135 height 12
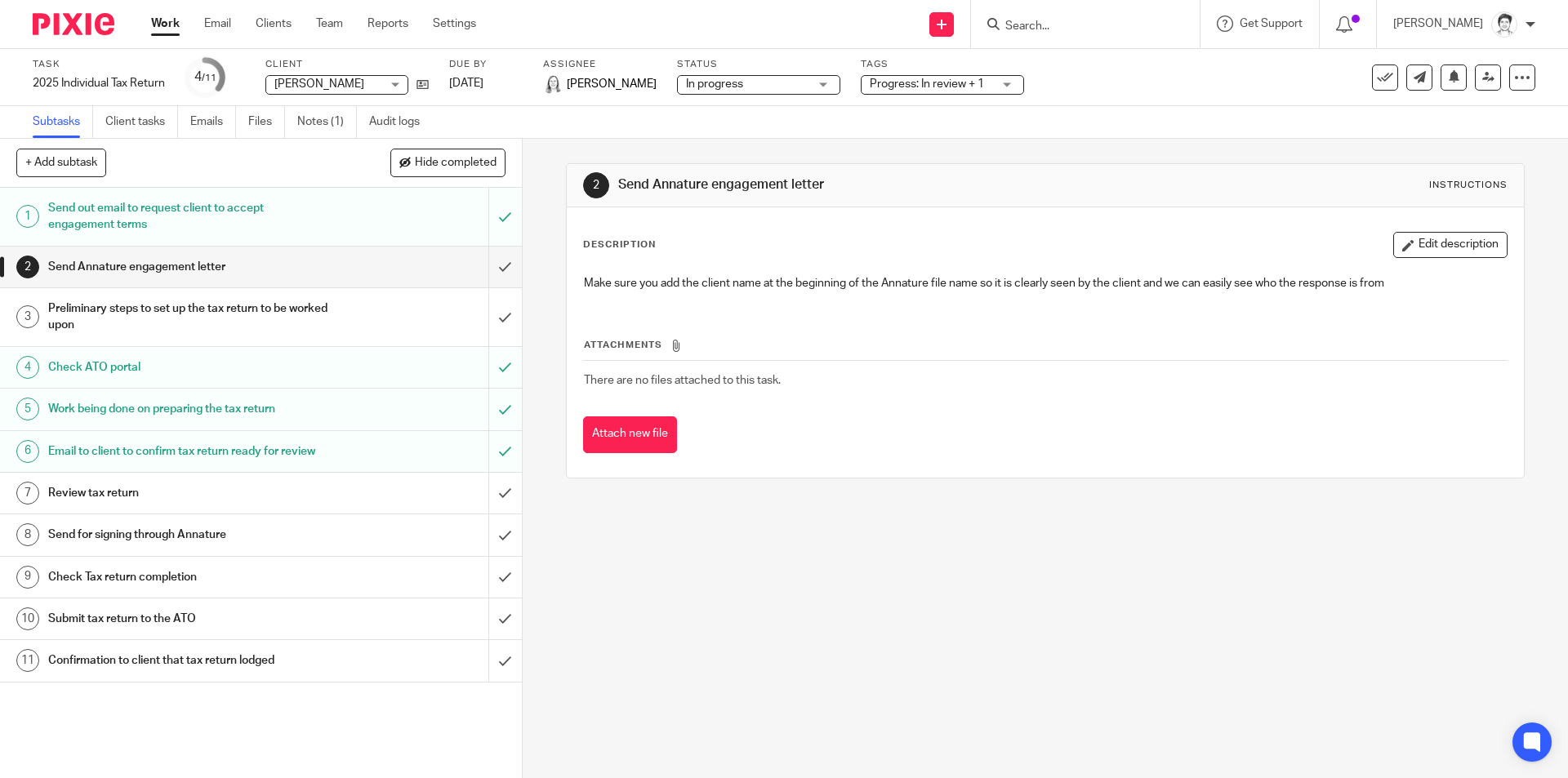
click at [248, 129] on ul "Subtasks Client tasks Emails Files Notes (1) Audit logs" at bounding box center [238, 122] width 412 height 32
click at [262, 124] on link "Files" at bounding box center [267, 122] width 36 height 32
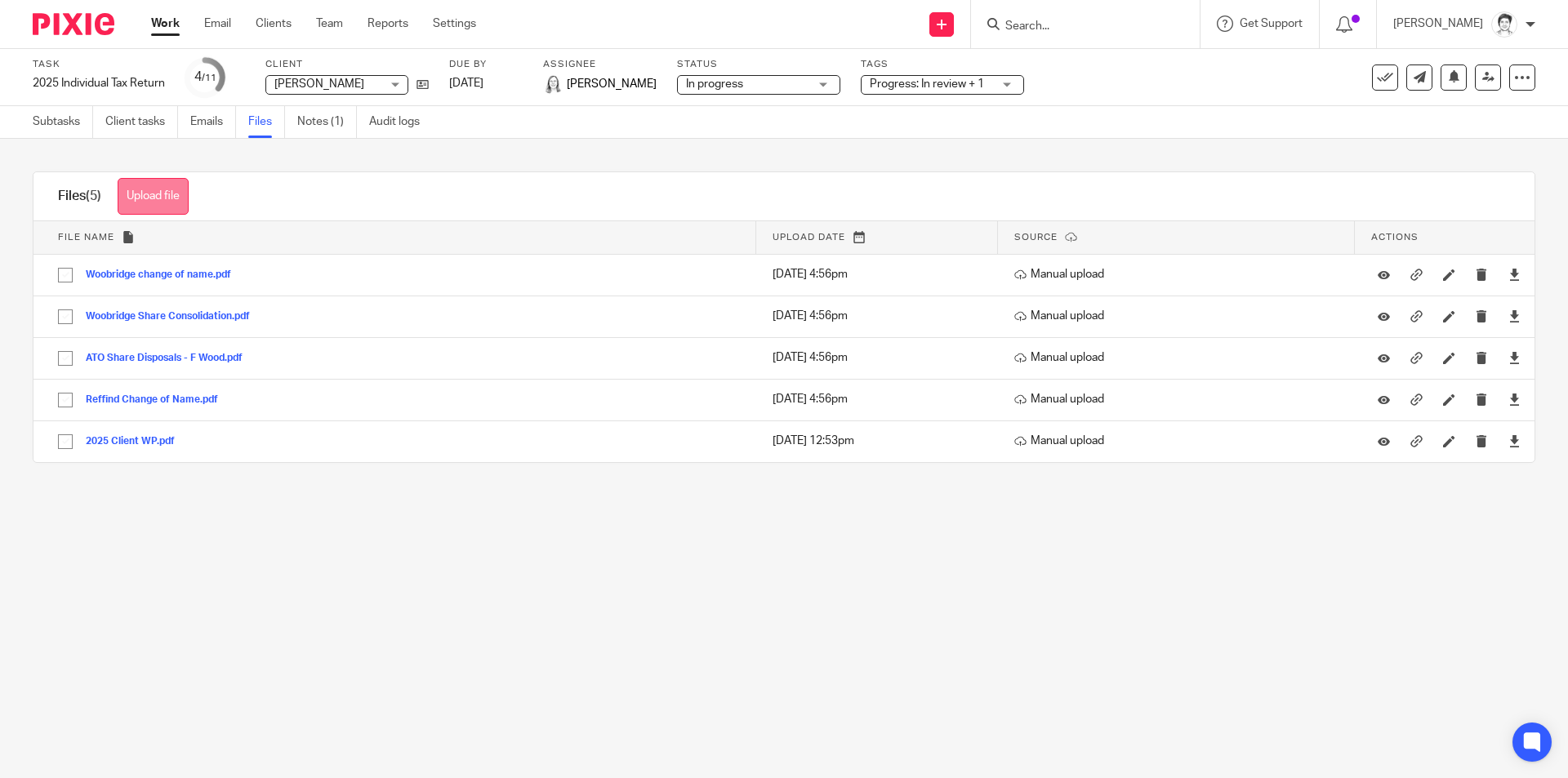
click at [151, 200] on button "Upload file" at bounding box center [154, 197] width 71 height 36
